Goal: Transaction & Acquisition: Register for event/course

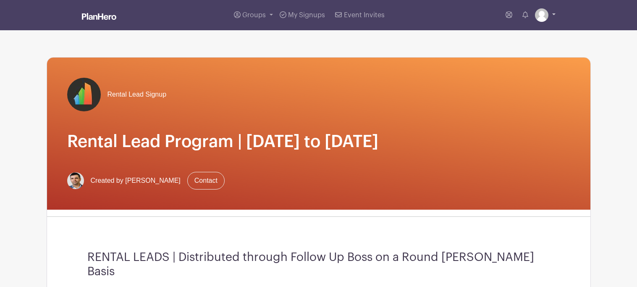
click at [553, 15] on link at bounding box center [545, 14] width 21 height 13
click at [510, 36] on link "My account" at bounding box center [522, 34] width 66 height 13
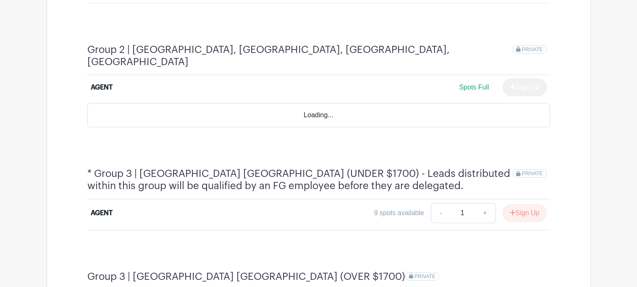
scroll to position [569, 0]
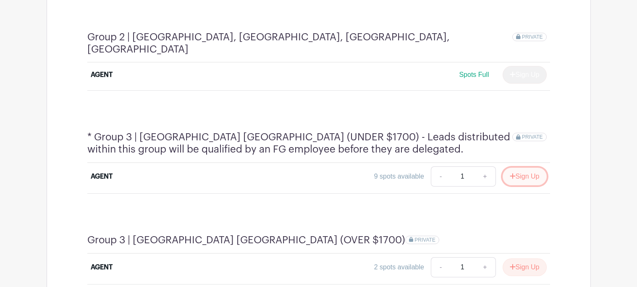
click at [520, 168] on button "Sign Up" at bounding box center [525, 177] width 44 height 18
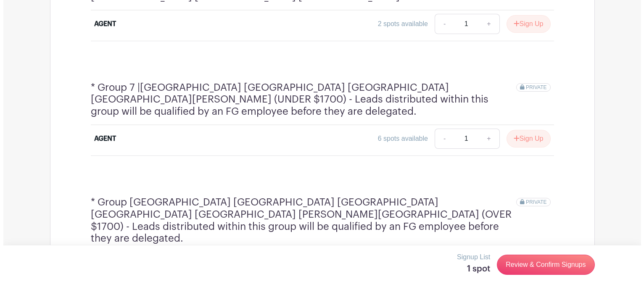
scroll to position [1121, 0]
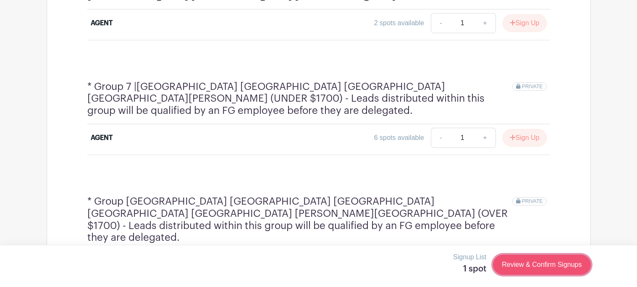
click at [529, 269] on link "Review & Confirm Signups" at bounding box center [541, 265] width 97 height 20
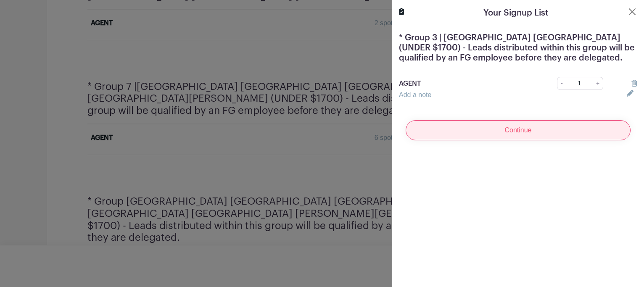
click at [527, 134] on input "Continue" at bounding box center [517, 130] width 225 height 20
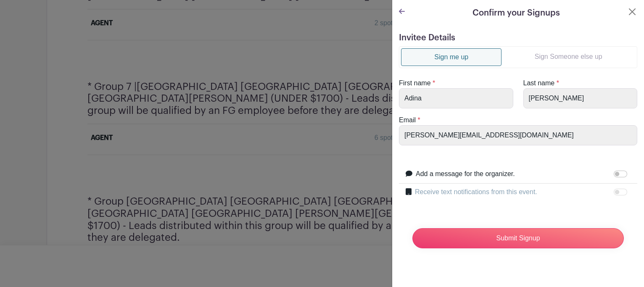
scroll to position [1119, 0]
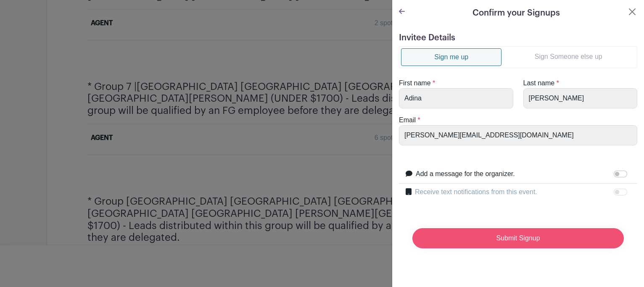
click at [477, 241] on input "Submit Signup" at bounding box center [517, 238] width 211 height 20
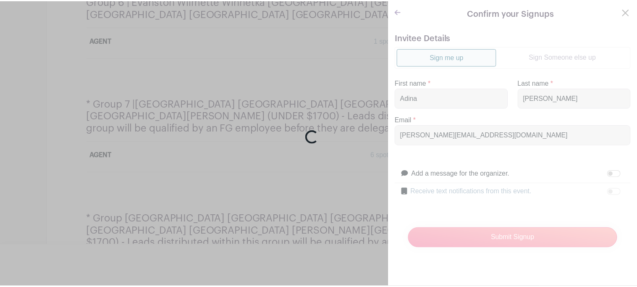
scroll to position [1136, 0]
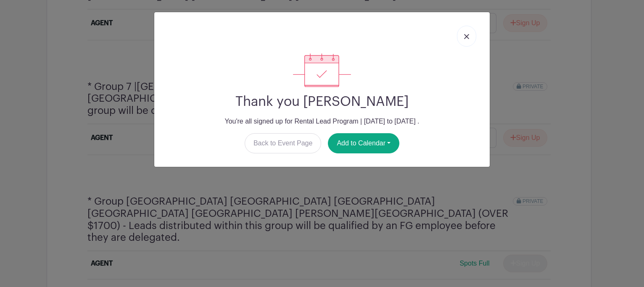
click at [465, 35] on img at bounding box center [466, 36] width 5 height 5
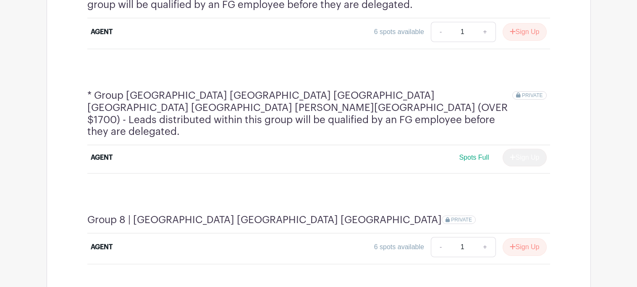
scroll to position [1243, 0]
click at [528, 237] on button "Sign Up" at bounding box center [525, 246] width 44 height 18
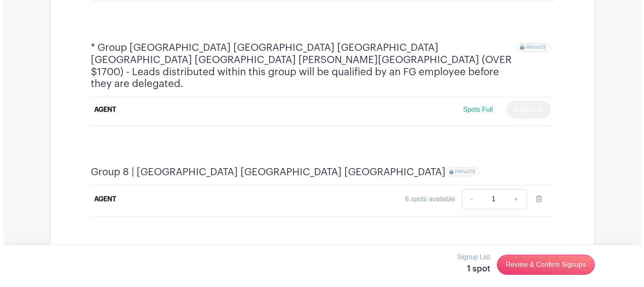
scroll to position [1375, 0]
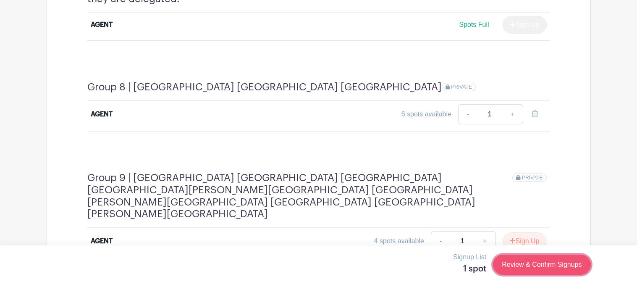
click at [537, 266] on link "Review & Confirm Signups" at bounding box center [541, 265] width 97 height 20
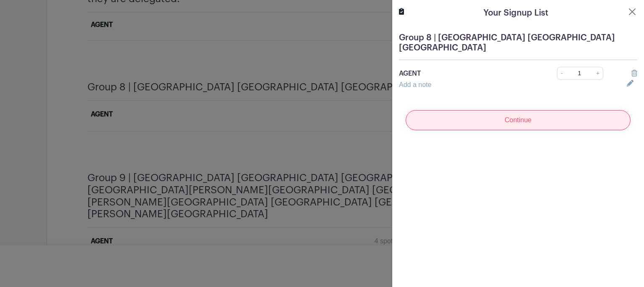
click at [552, 110] on input "Continue" at bounding box center [517, 120] width 225 height 20
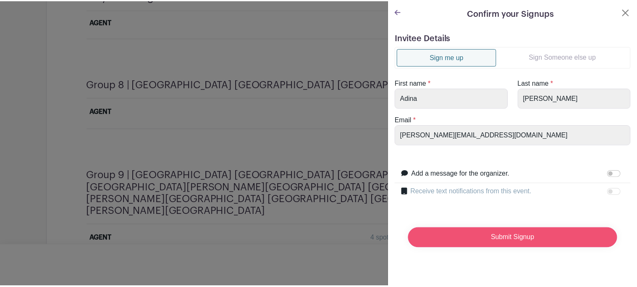
scroll to position [1370, 0]
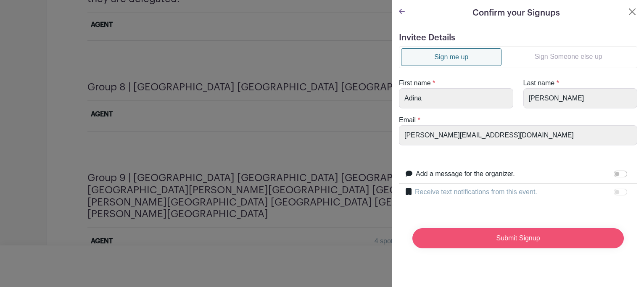
click at [500, 237] on input "Submit Signup" at bounding box center [517, 238] width 211 height 20
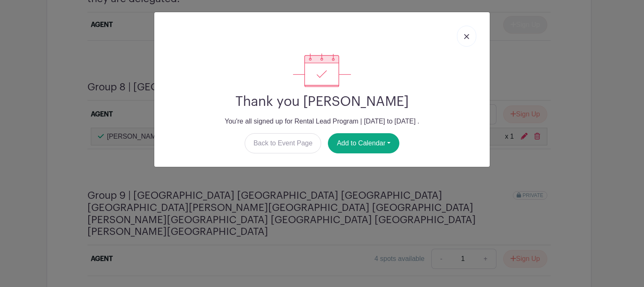
click at [468, 37] on img at bounding box center [466, 36] width 5 height 5
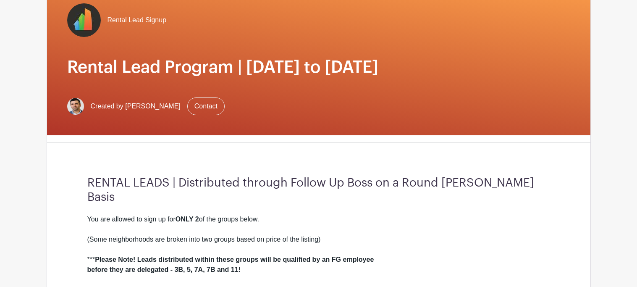
scroll to position [0, 0]
